Goal: Find contact information: Find contact information

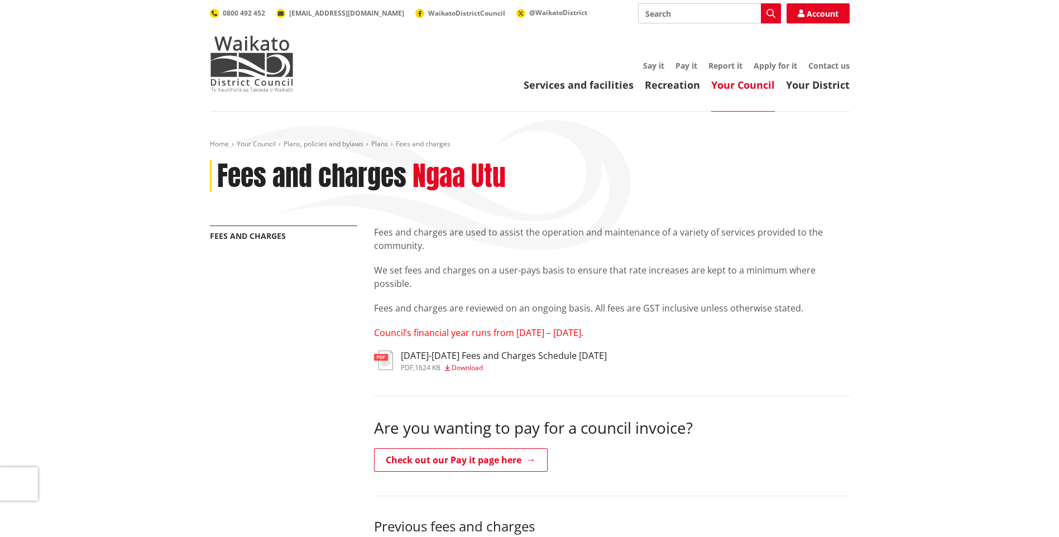
click at [649, 14] on input "Search" at bounding box center [709, 13] width 143 height 20
type input "phone number"
click at [762, 8] on button "Search" at bounding box center [771, 13] width 20 height 20
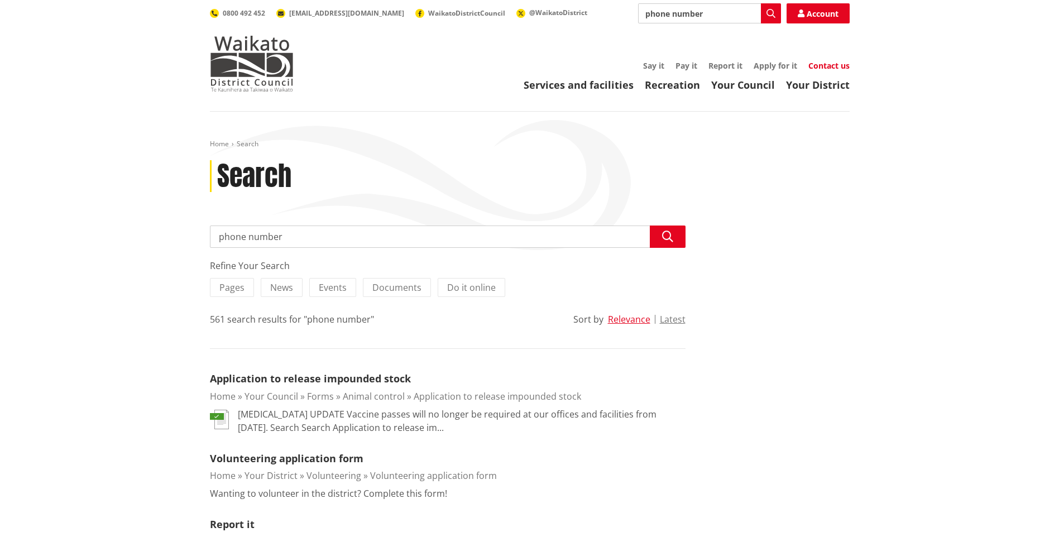
click at [830, 68] on link "Contact us" at bounding box center [828, 65] width 41 height 11
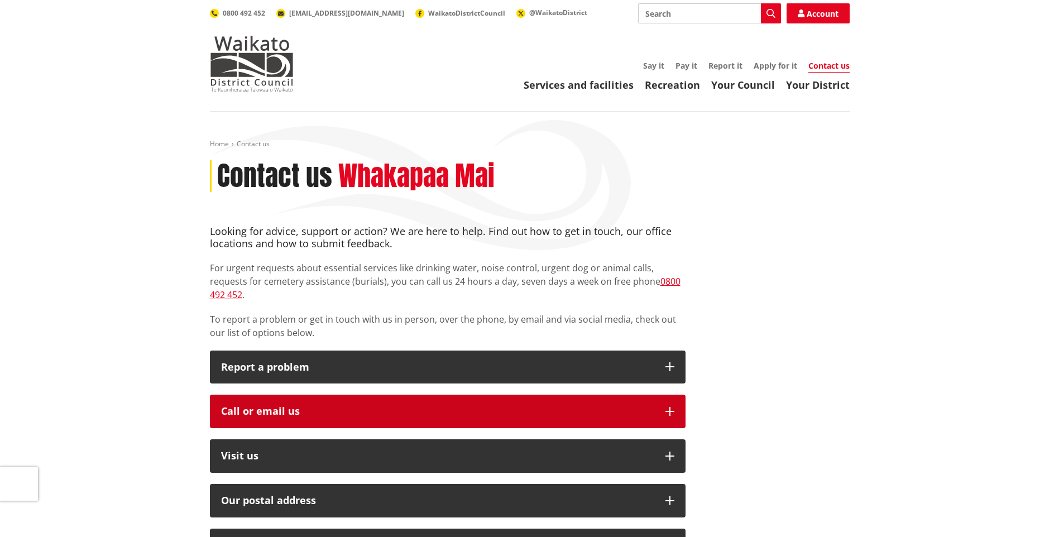
click at [247, 406] on div "Call or email us" at bounding box center [437, 411] width 433 height 11
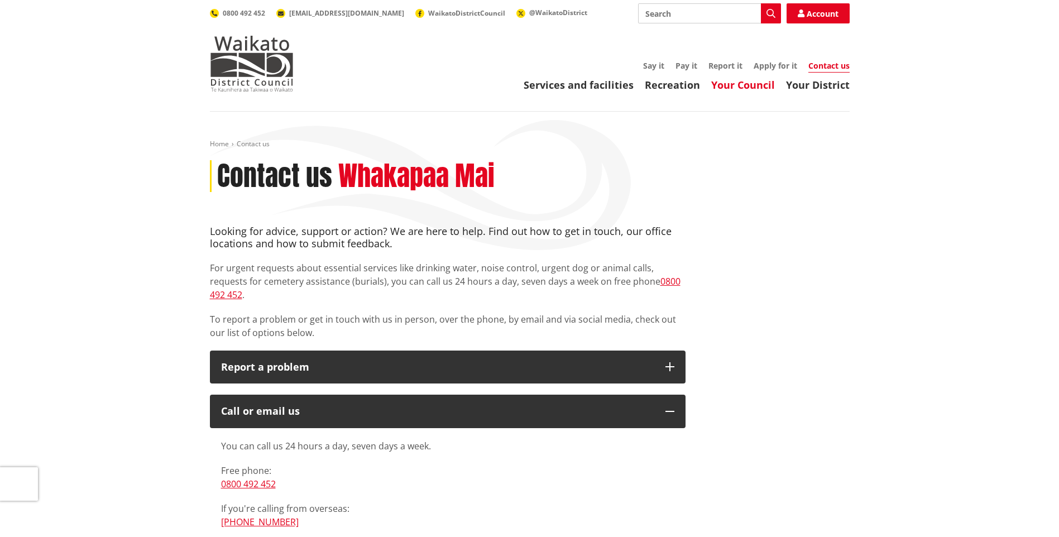
click at [736, 85] on link "Your Council" at bounding box center [743, 84] width 64 height 13
